Goal: Obtain resource: Download file/media

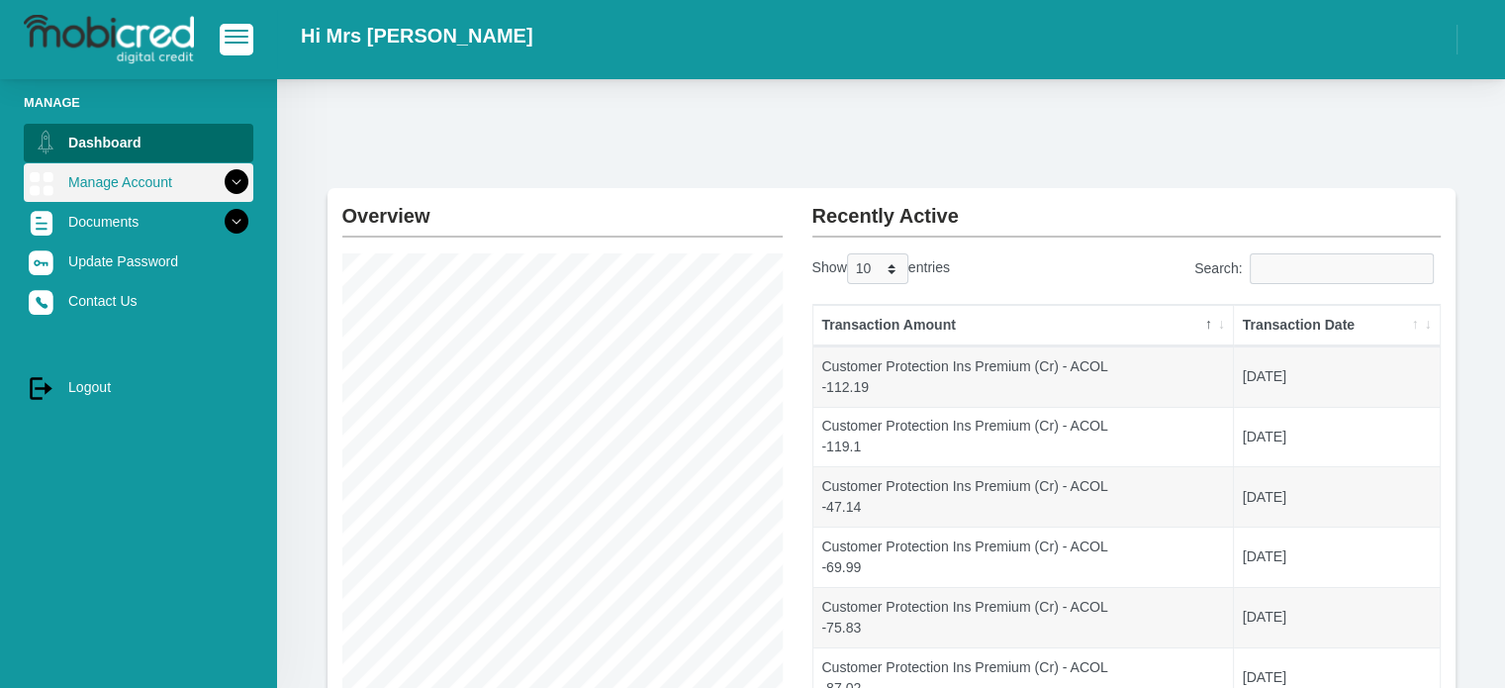
click at [132, 190] on link "Manage Account" at bounding box center [139, 182] width 230 height 38
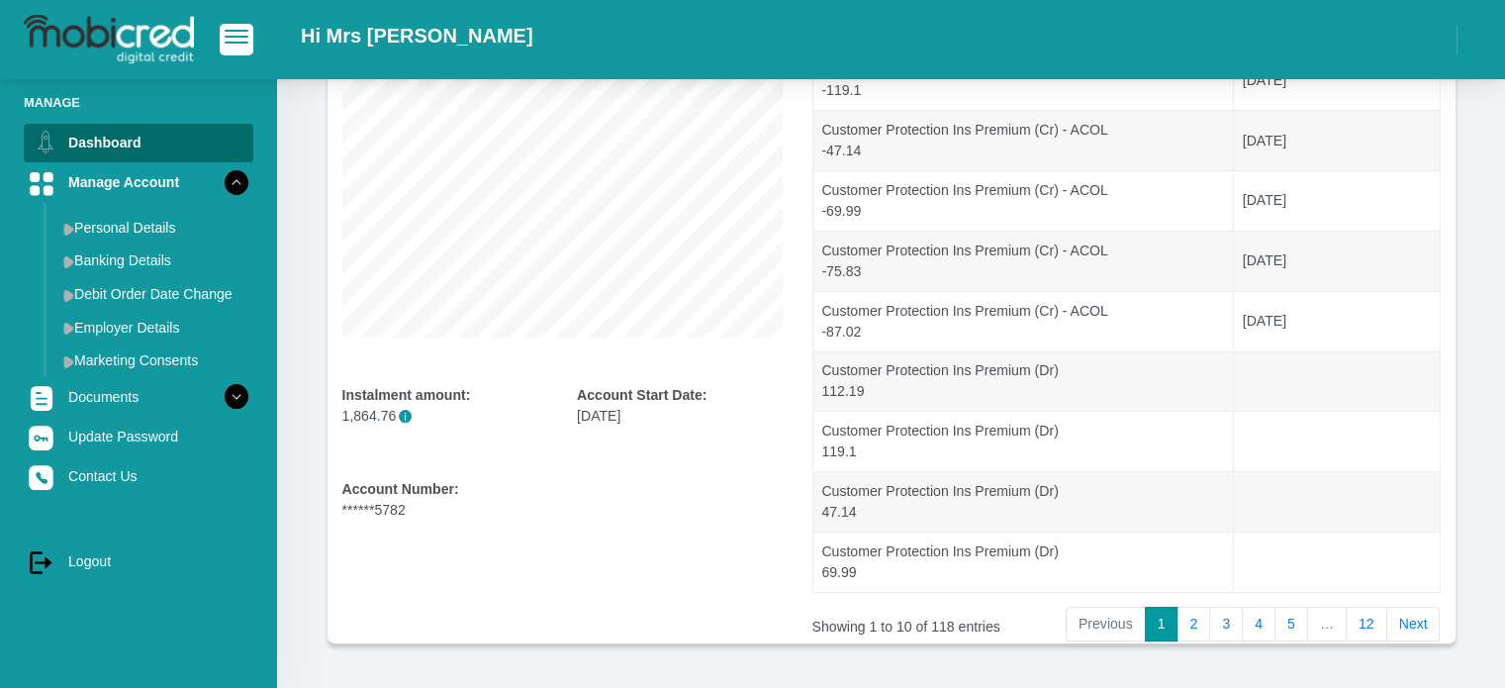
scroll to position [424, 0]
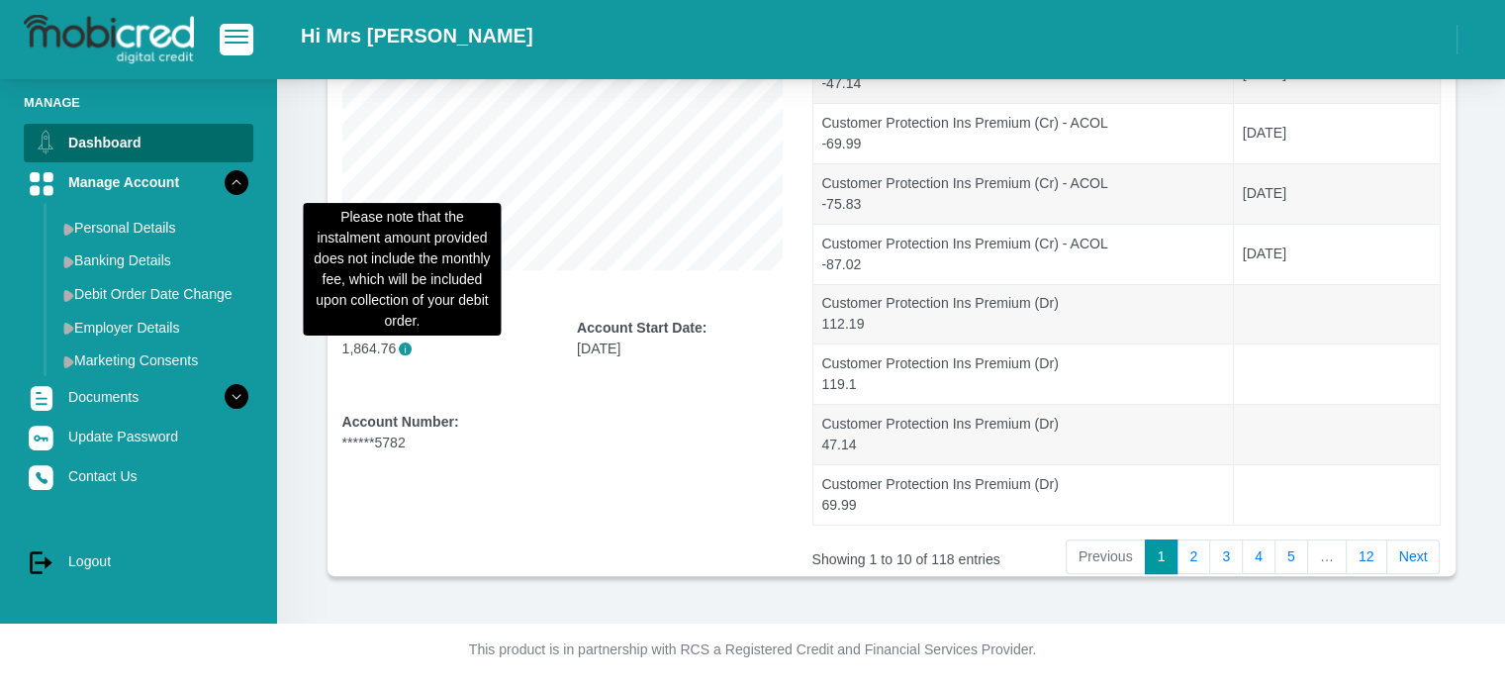
click at [402, 349] on span "i" at bounding box center [405, 348] width 13 height 13
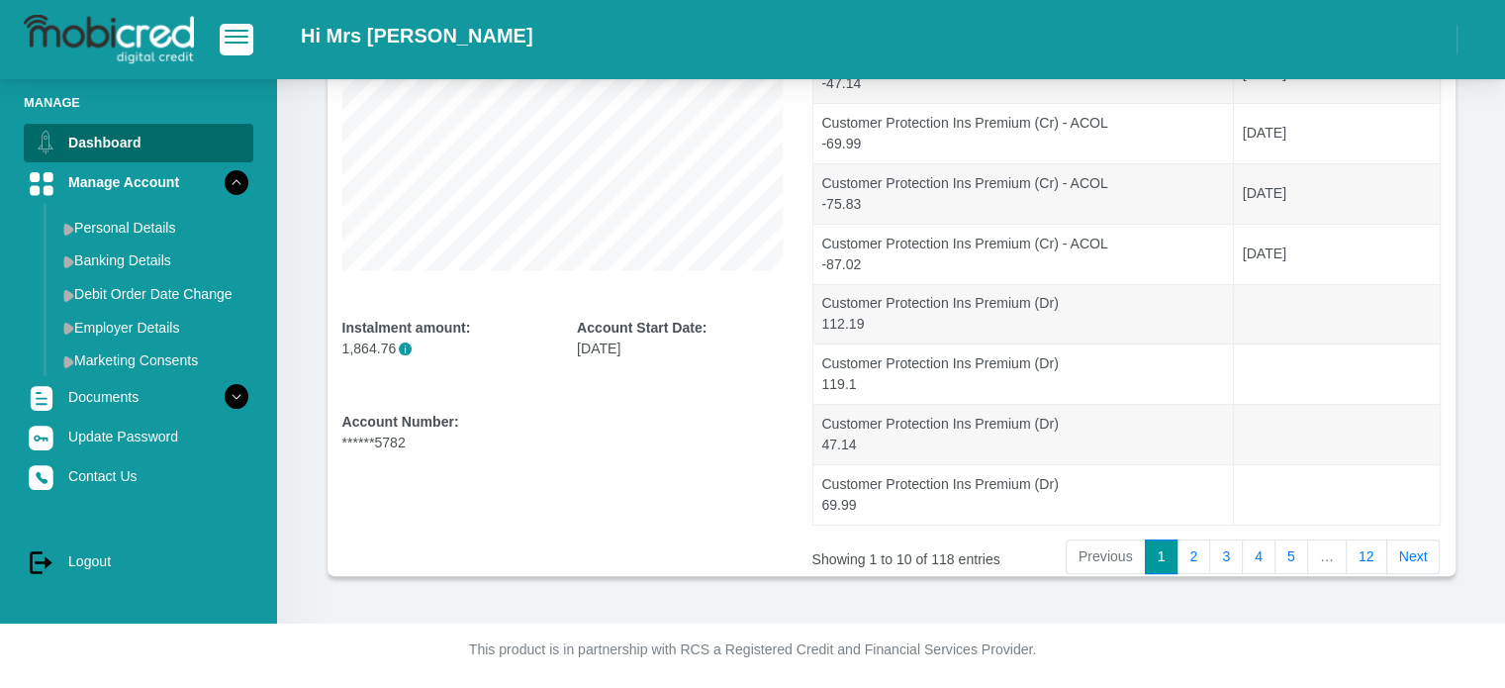
click at [392, 350] on p "1,864.76 i" at bounding box center [445, 348] width 206 height 21
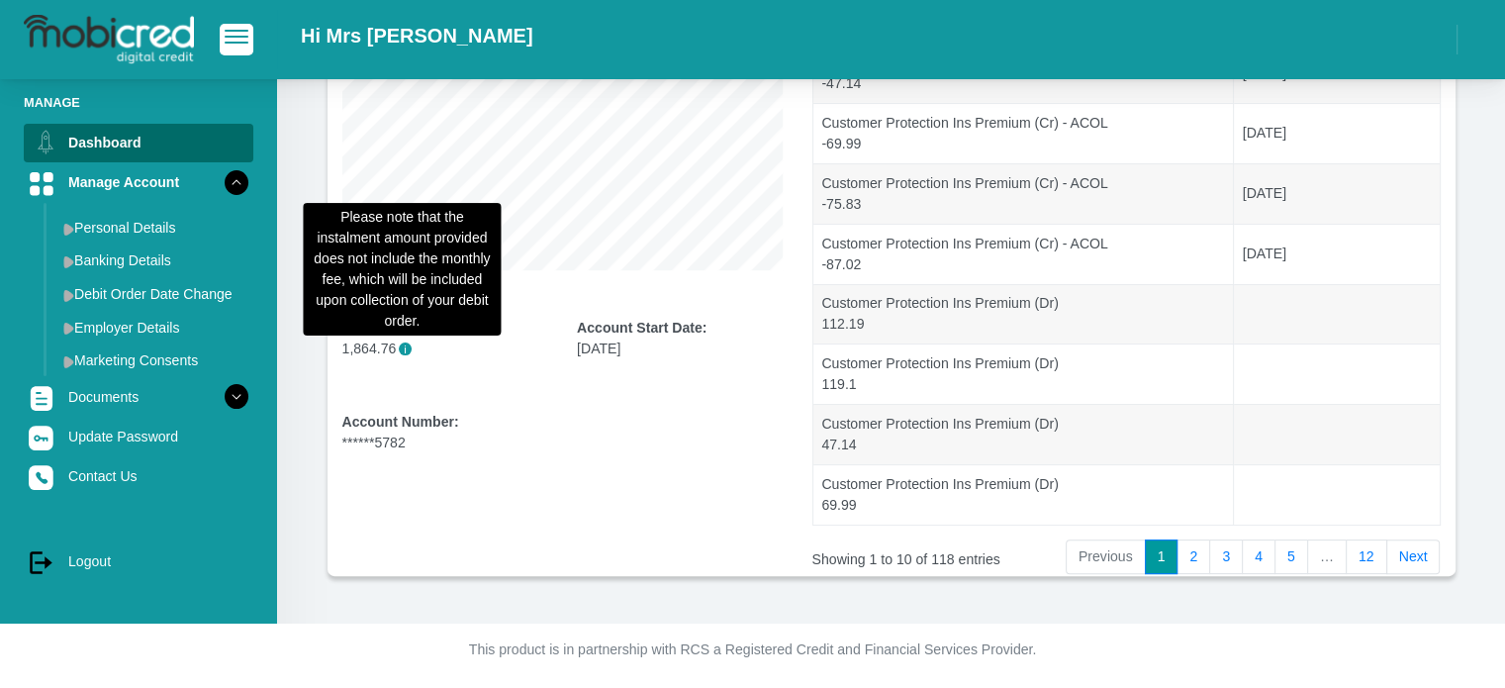
click at [399, 351] on span "i" at bounding box center [405, 348] width 13 height 13
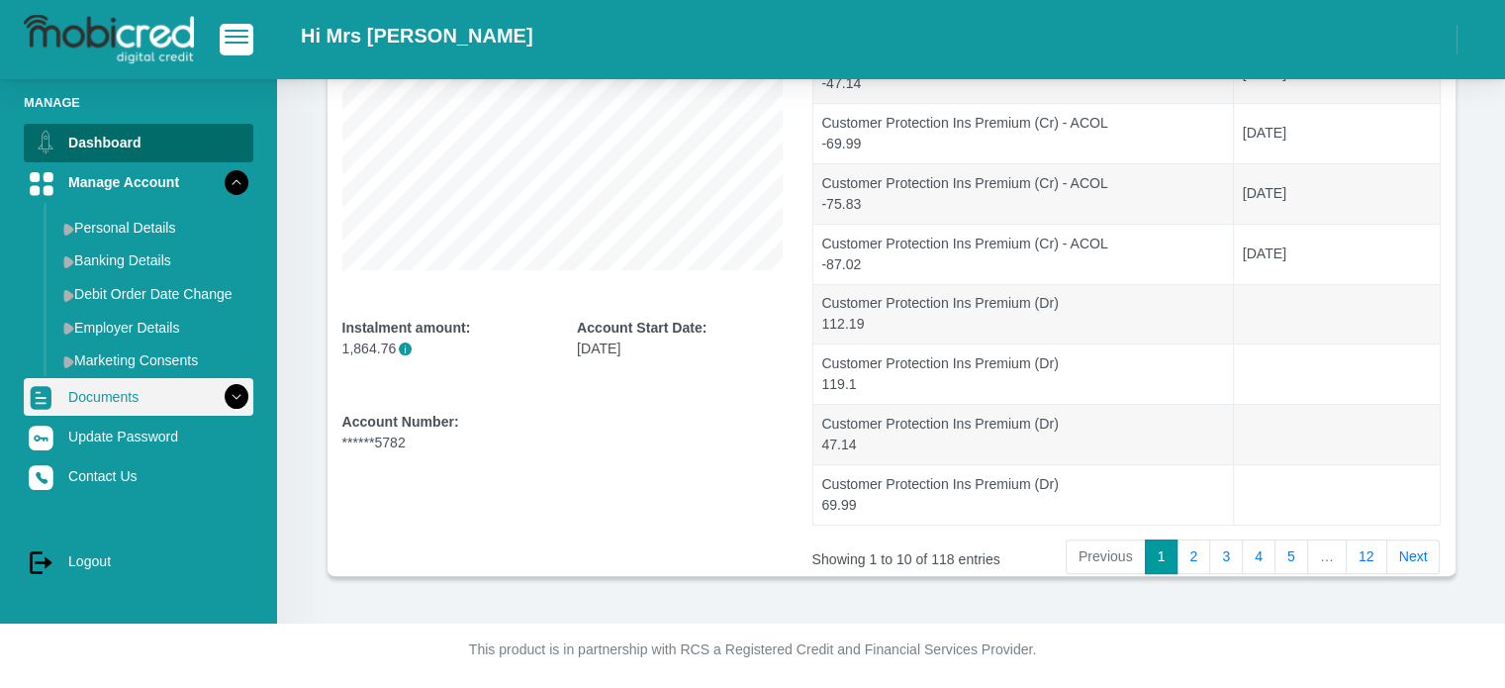
click at [86, 383] on link "Documents" at bounding box center [139, 397] width 230 height 38
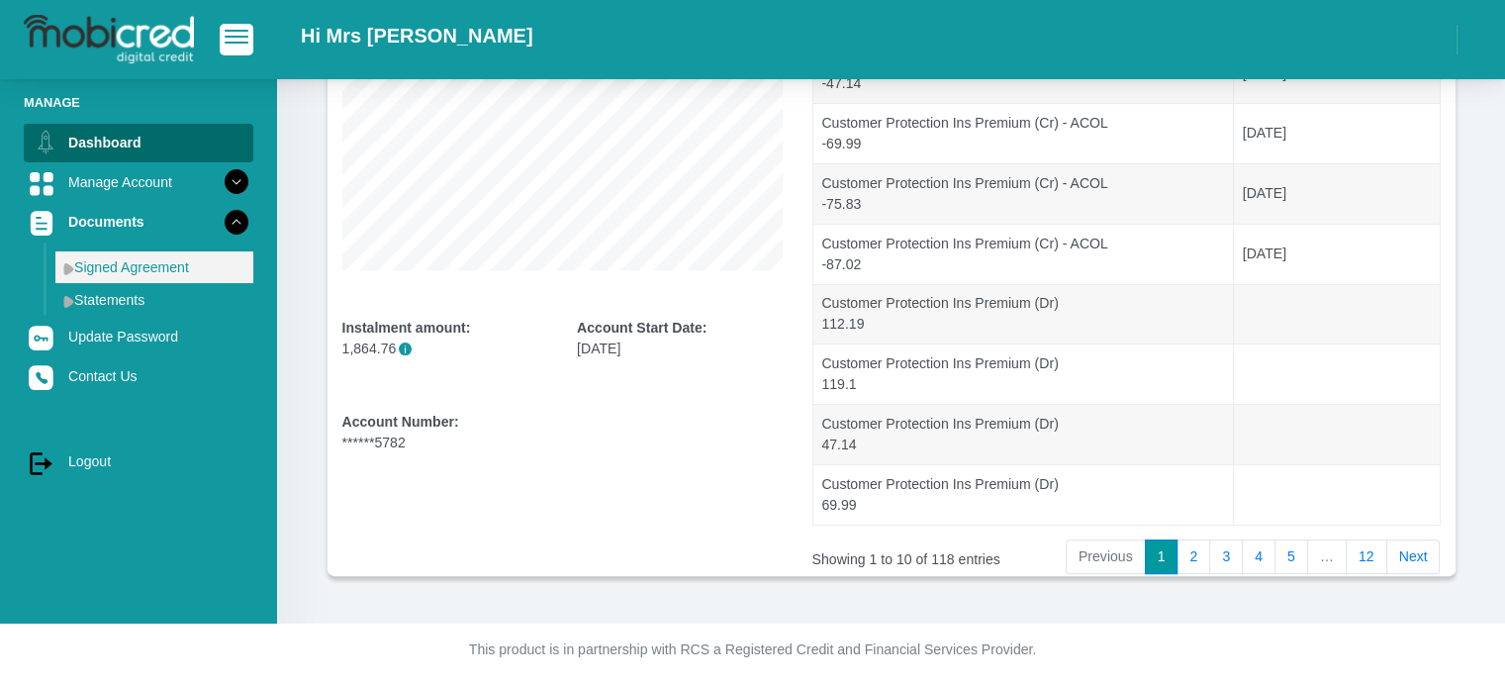
click at [123, 270] on link "Signed Agreement" at bounding box center [154, 267] width 198 height 32
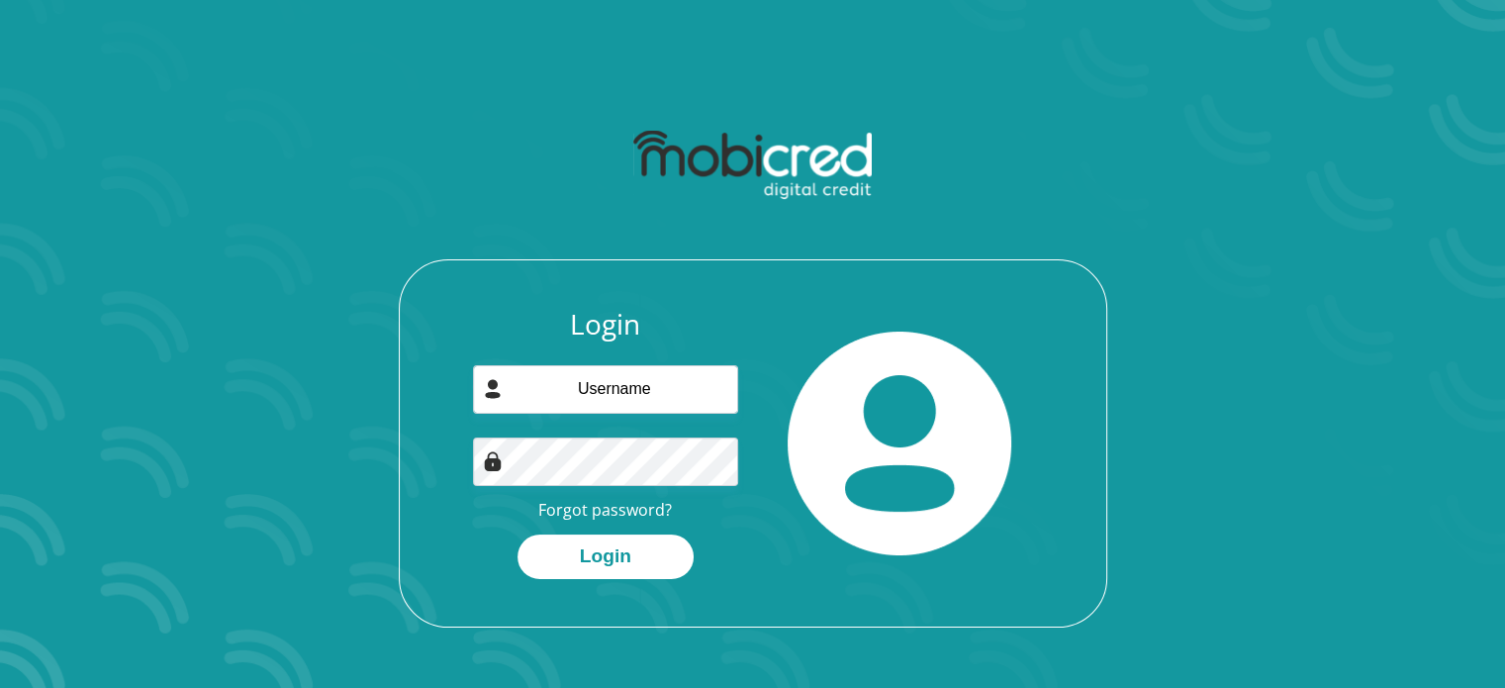
click at [567, 388] on input "email" at bounding box center [605, 389] width 265 height 48
type input "meryldeneconrad@gmail.com"
click at [518, 534] on button "Login" at bounding box center [606, 556] width 176 height 45
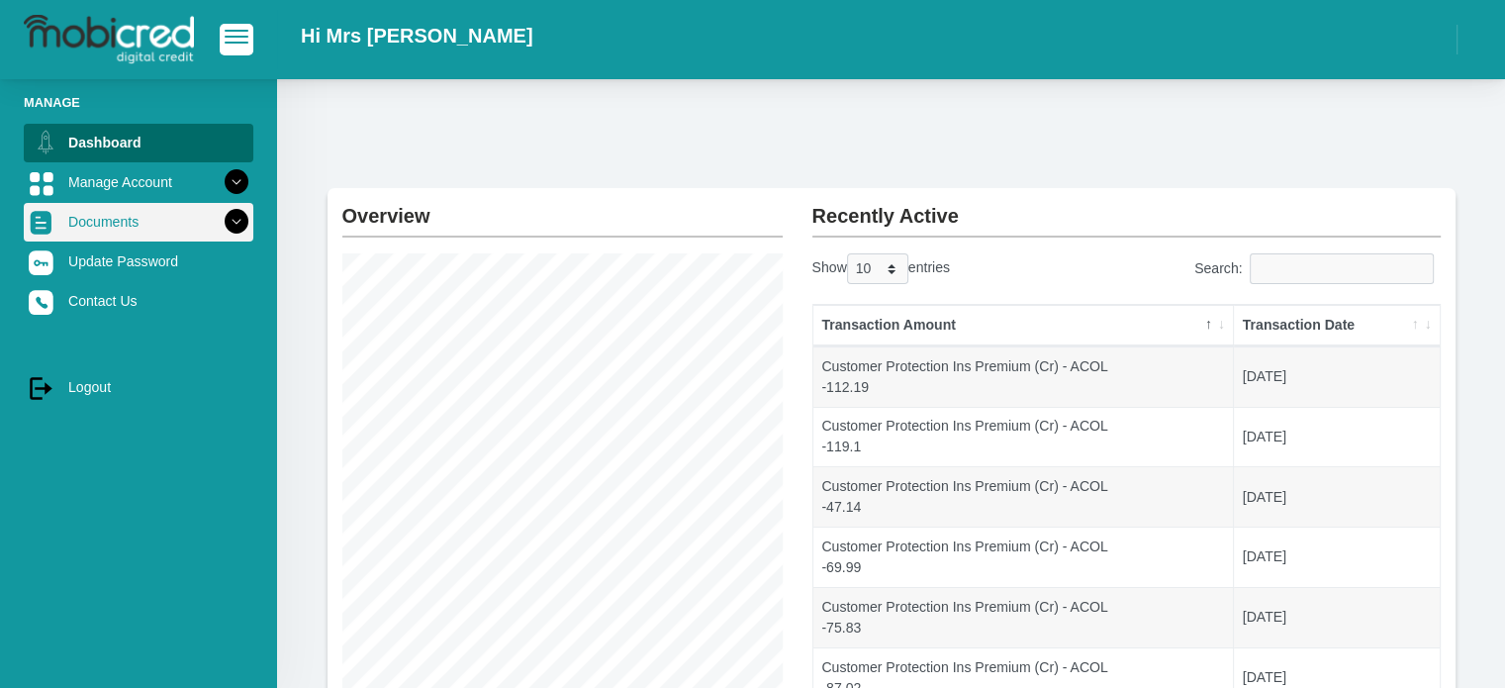
click at [115, 209] on link "Documents" at bounding box center [139, 222] width 230 height 38
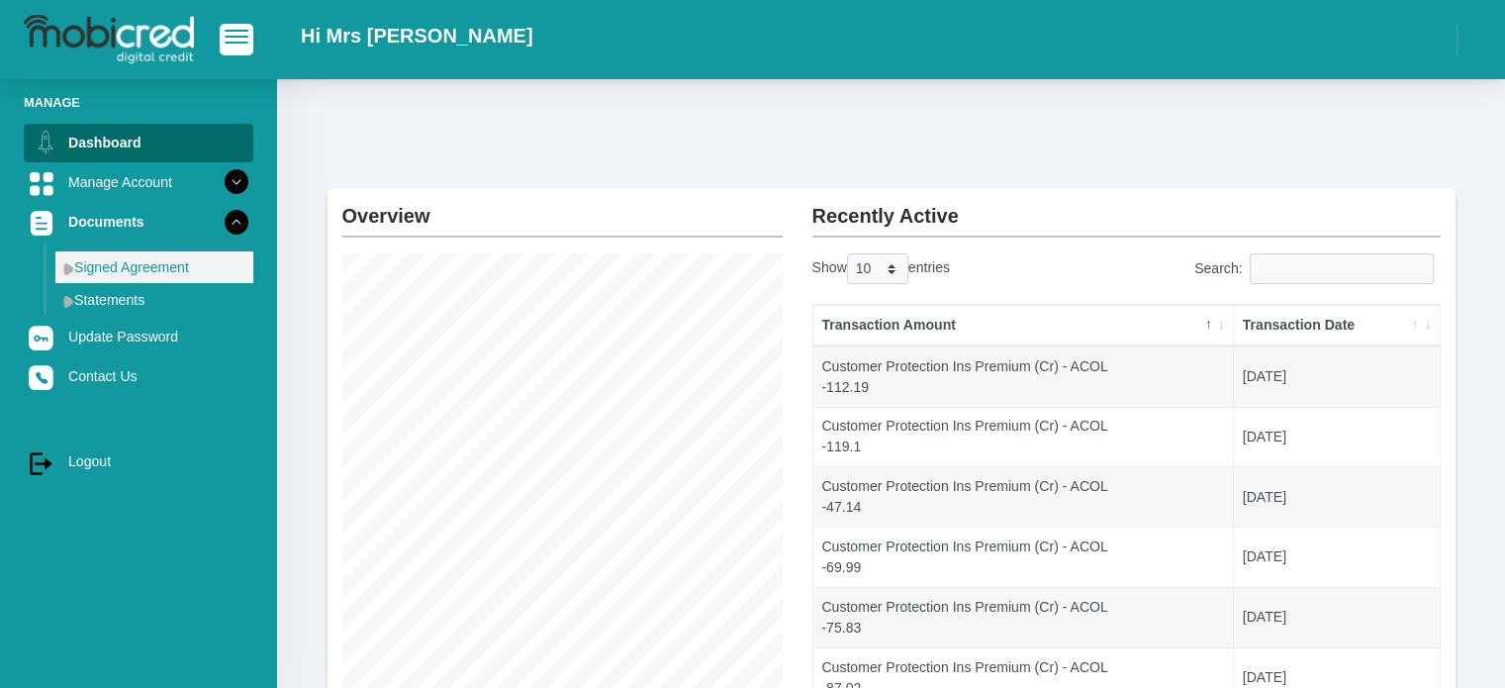
click at [140, 269] on link "Signed Agreement" at bounding box center [154, 267] width 198 height 32
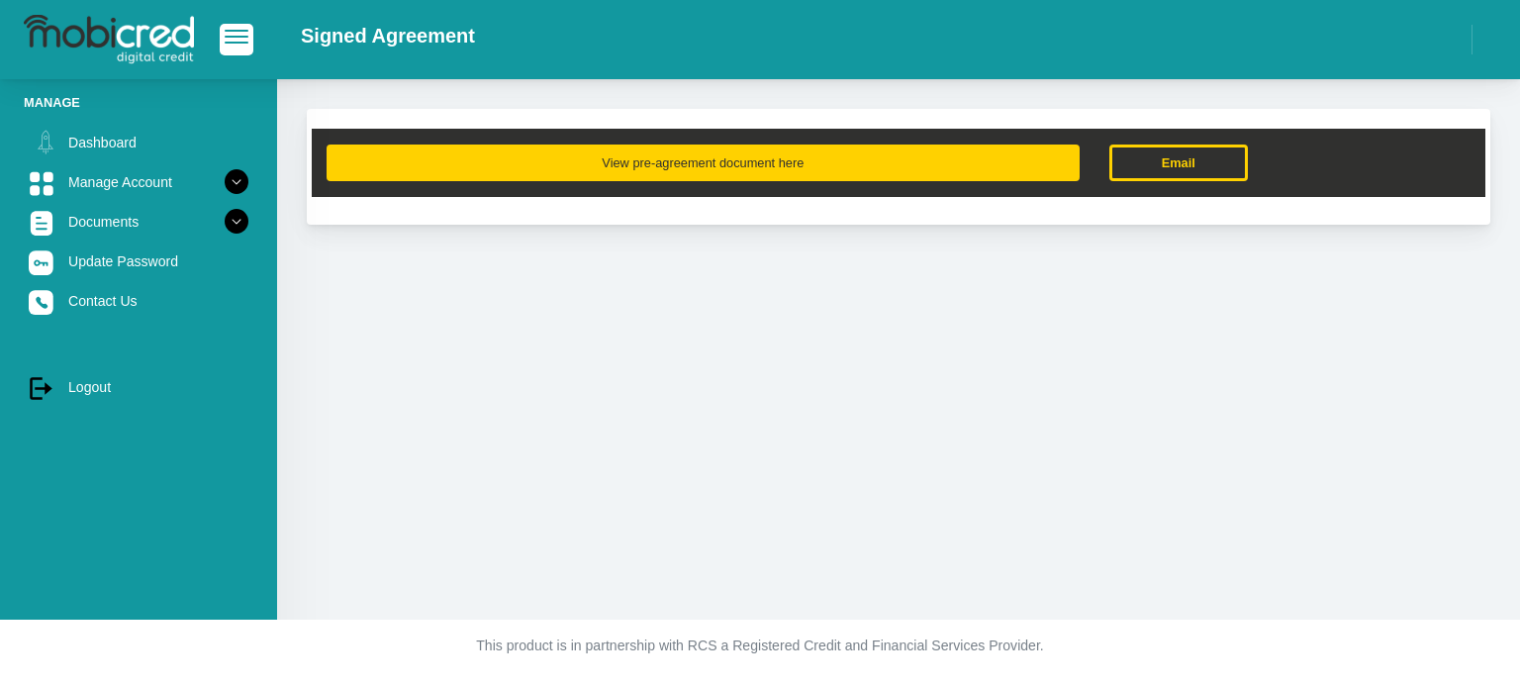
click at [697, 161] on button "View pre-agreement document here" at bounding box center [703, 162] width 753 height 37
